Goal: Task Accomplishment & Management: Manage account settings

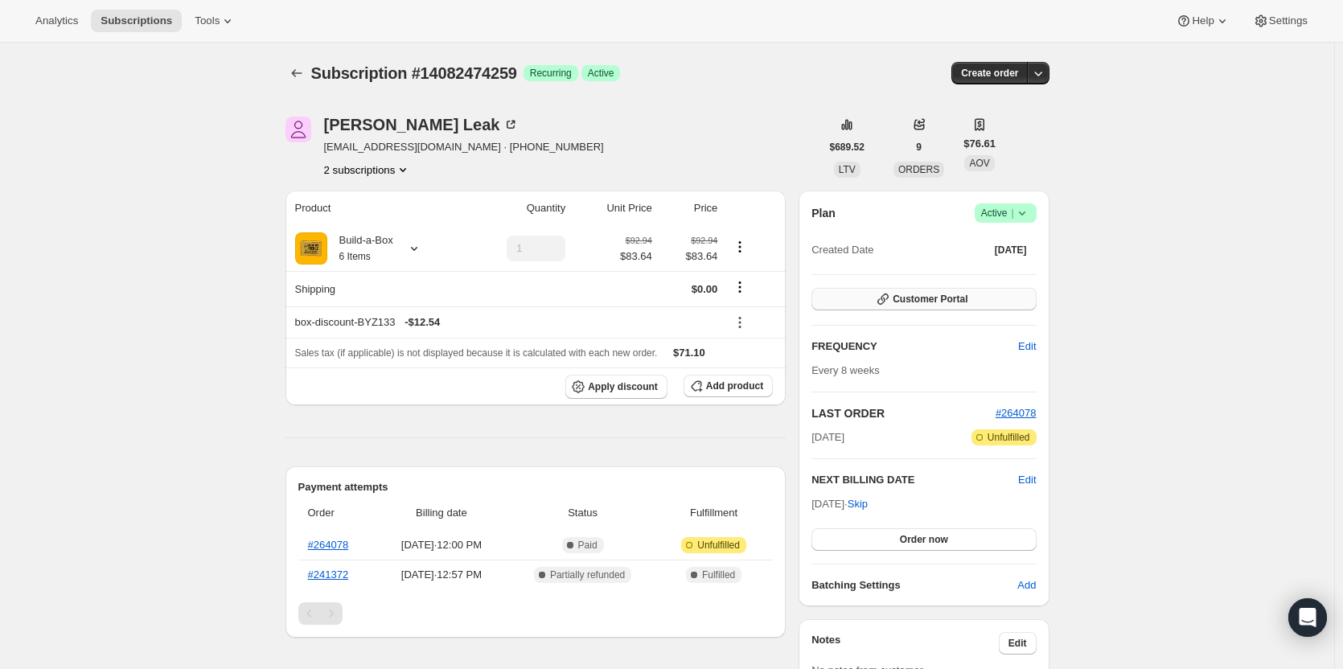
click at [891, 294] on icon "button" at bounding box center [883, 299] width 16 height 16
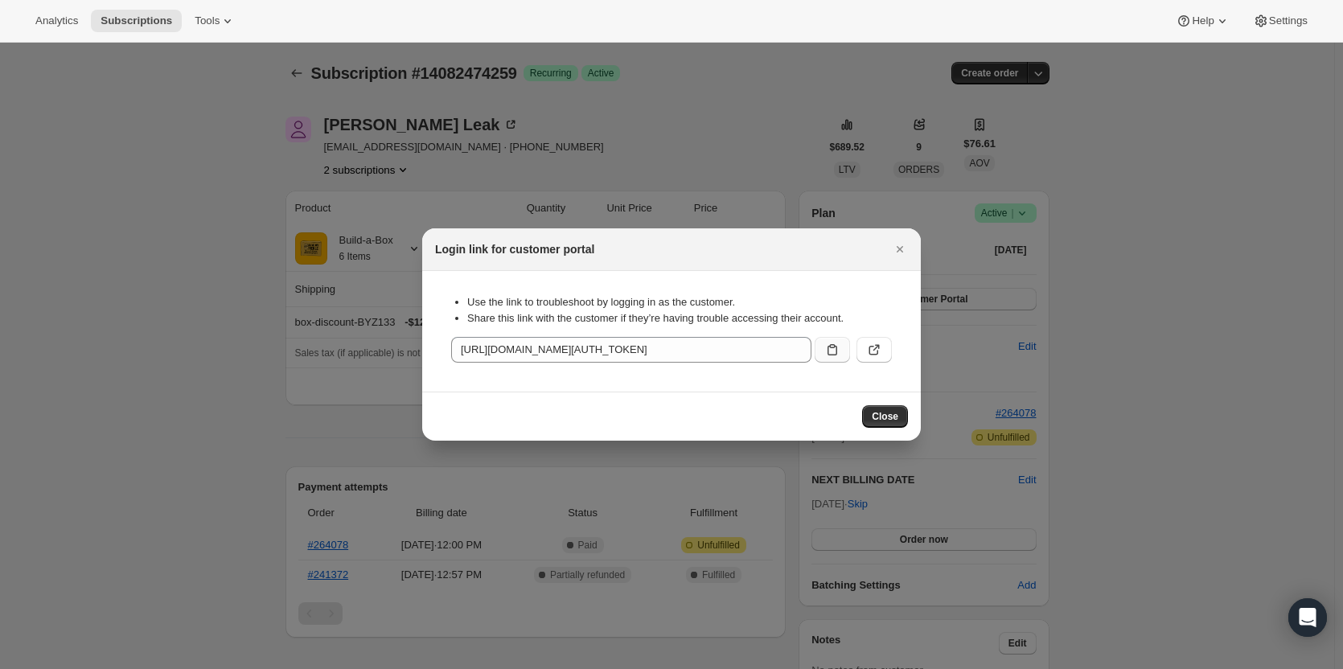
click at [840, 347] on icon ":rc3:" at bounding box center [832, 350] width 16 height 16
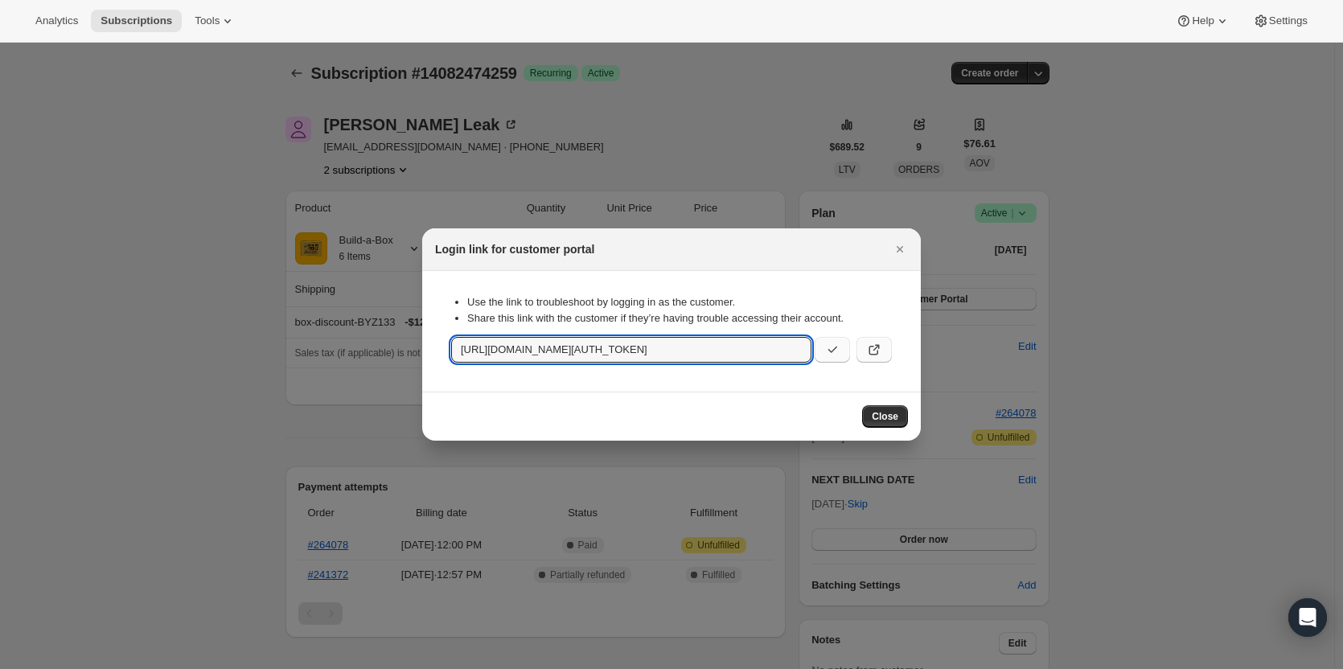
click at [878, 346] on icon ":rc3:" at bounding box center [877, 348] width 6 height 6
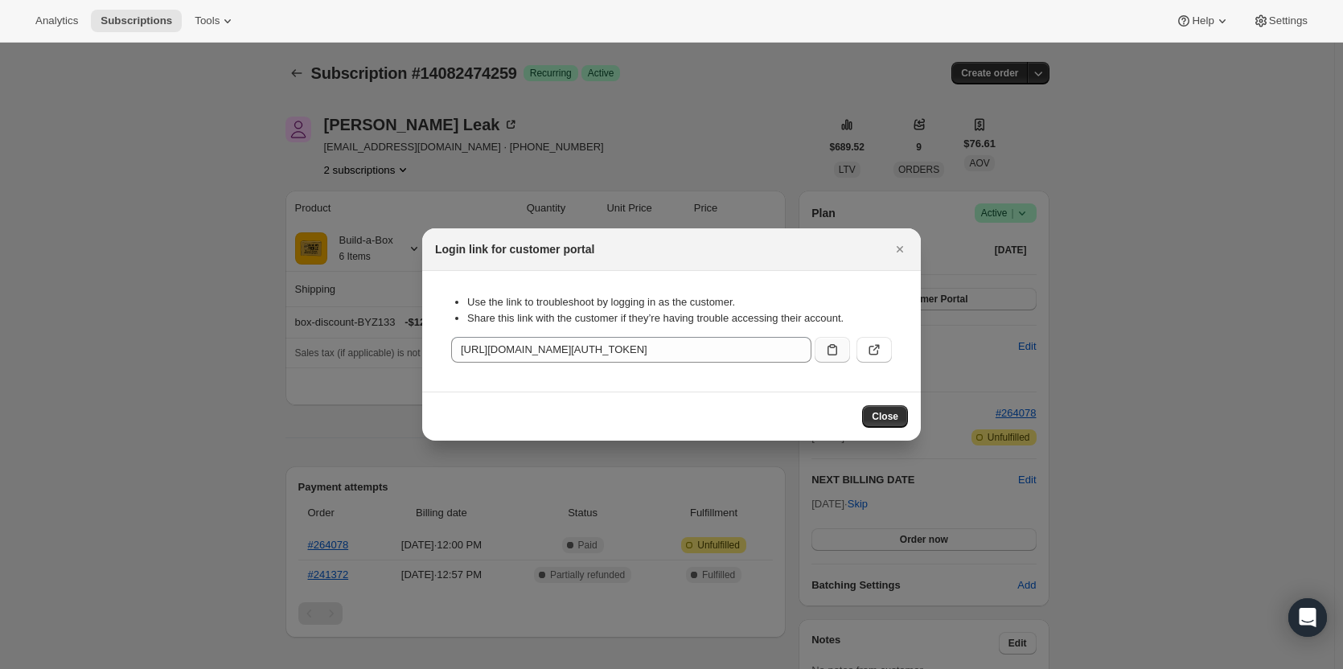
click at [837, 356] on icon ":rc3:" at bounding box center [832, 350] width 16 height 16
